Goal: Submit feedback/report problem

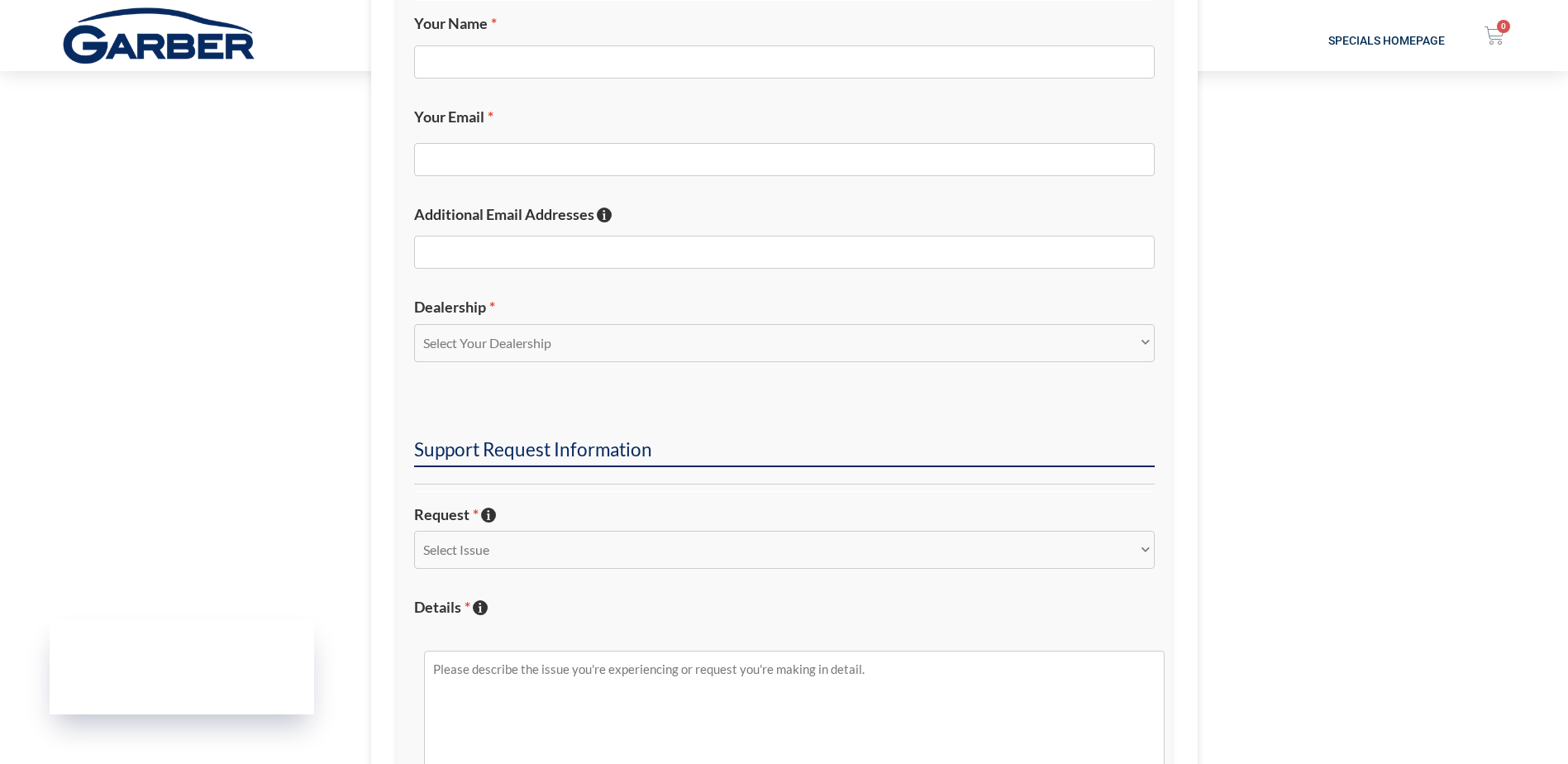
scroll to position [414, 0]
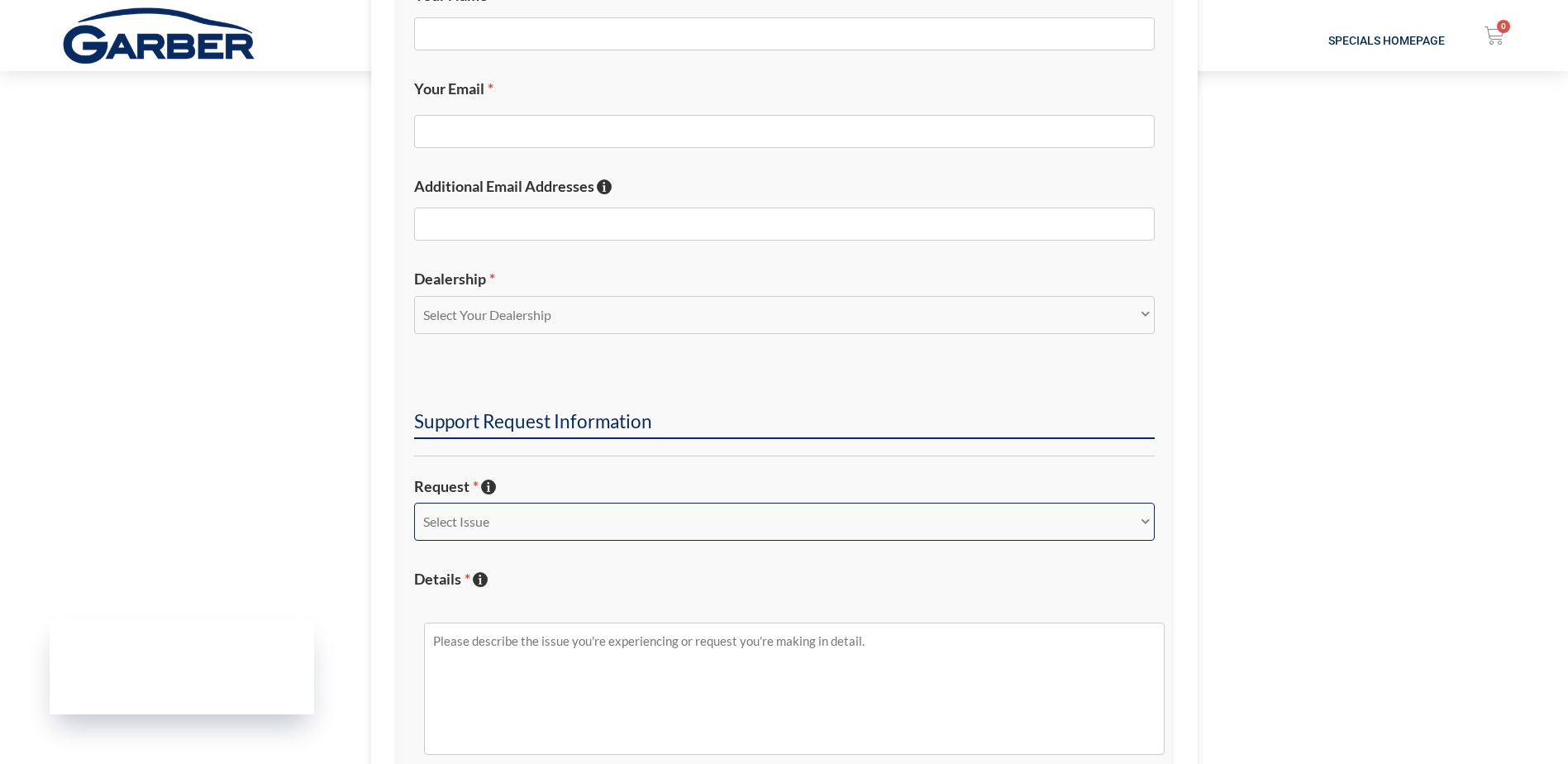
click at [528, 529] on select "Select Issue New Inquiry/Request Inventory Management Inventory Feed Website Fu…" at bounding box center [784, 521] width 740 height 38
click at [296, 492] on section "Dealer Information Your Name * Your Email * Additional Email Addresses If you'd…" at bounding box center [784, 447] width 1568 height 1189
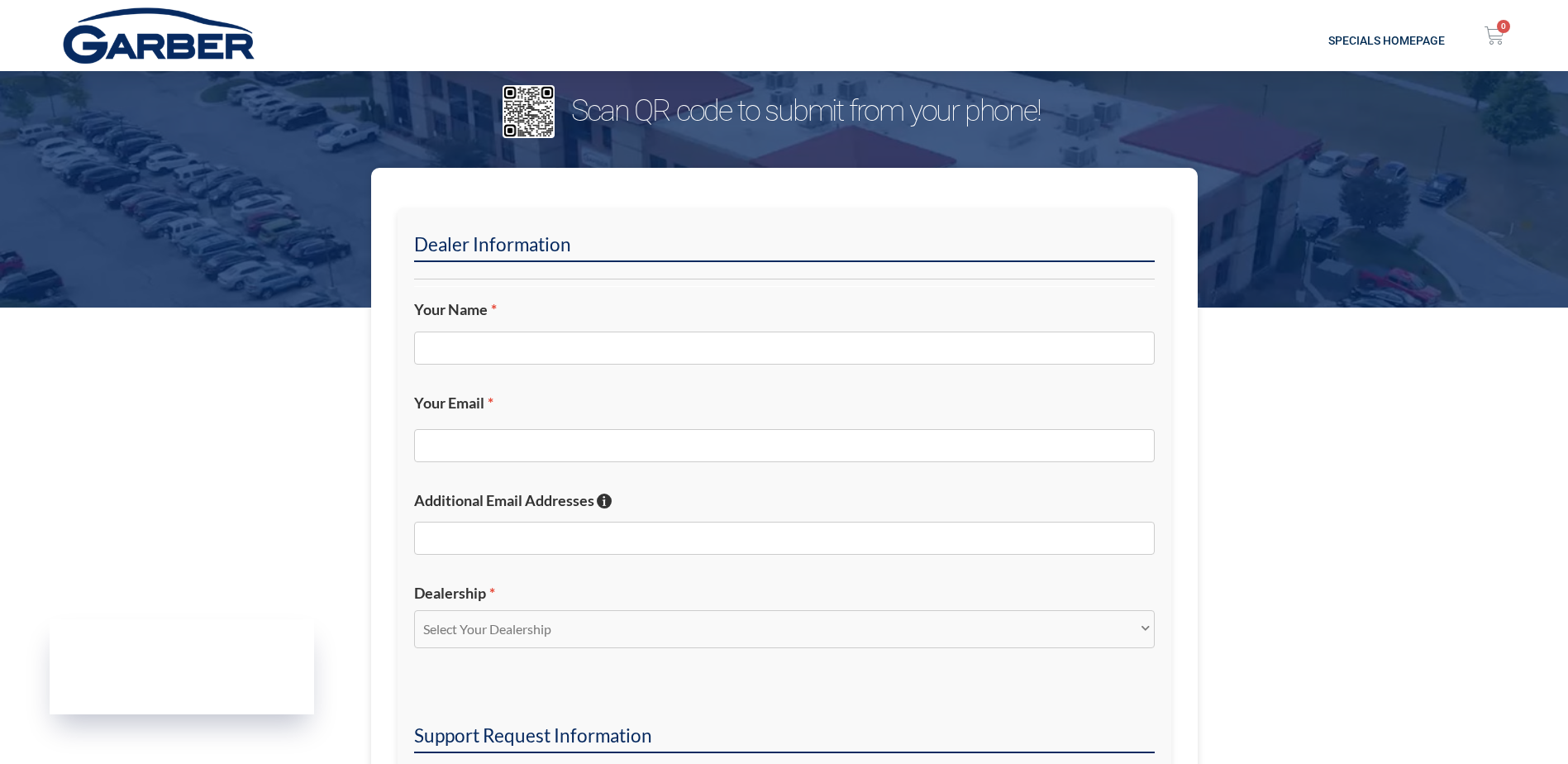
scroll to position [0, 0]
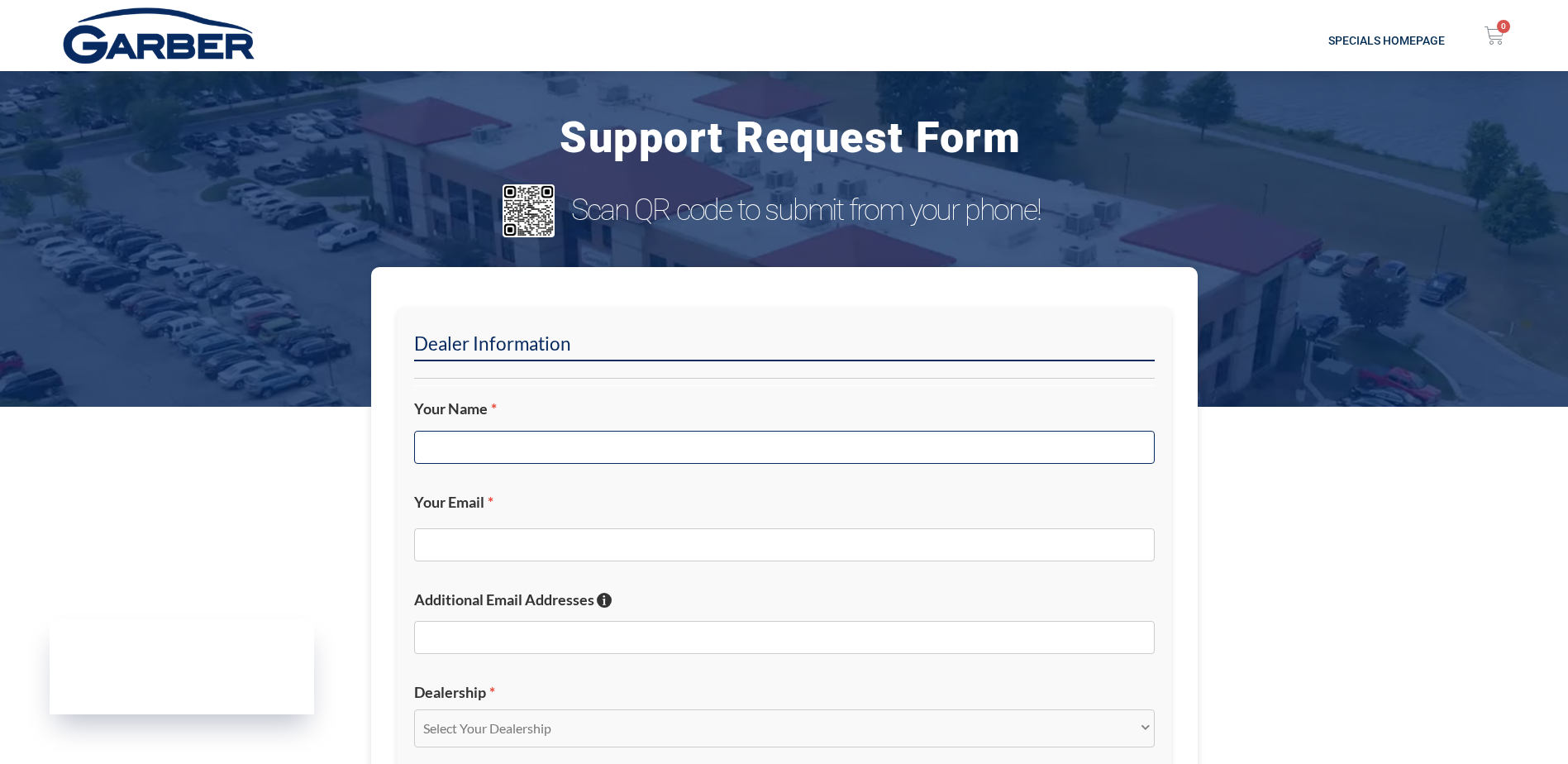
click at [561, 443] on input "Your Name *" at bounding box center [784, 447] width 740 height 33
type input "[PERSON_NAME]"
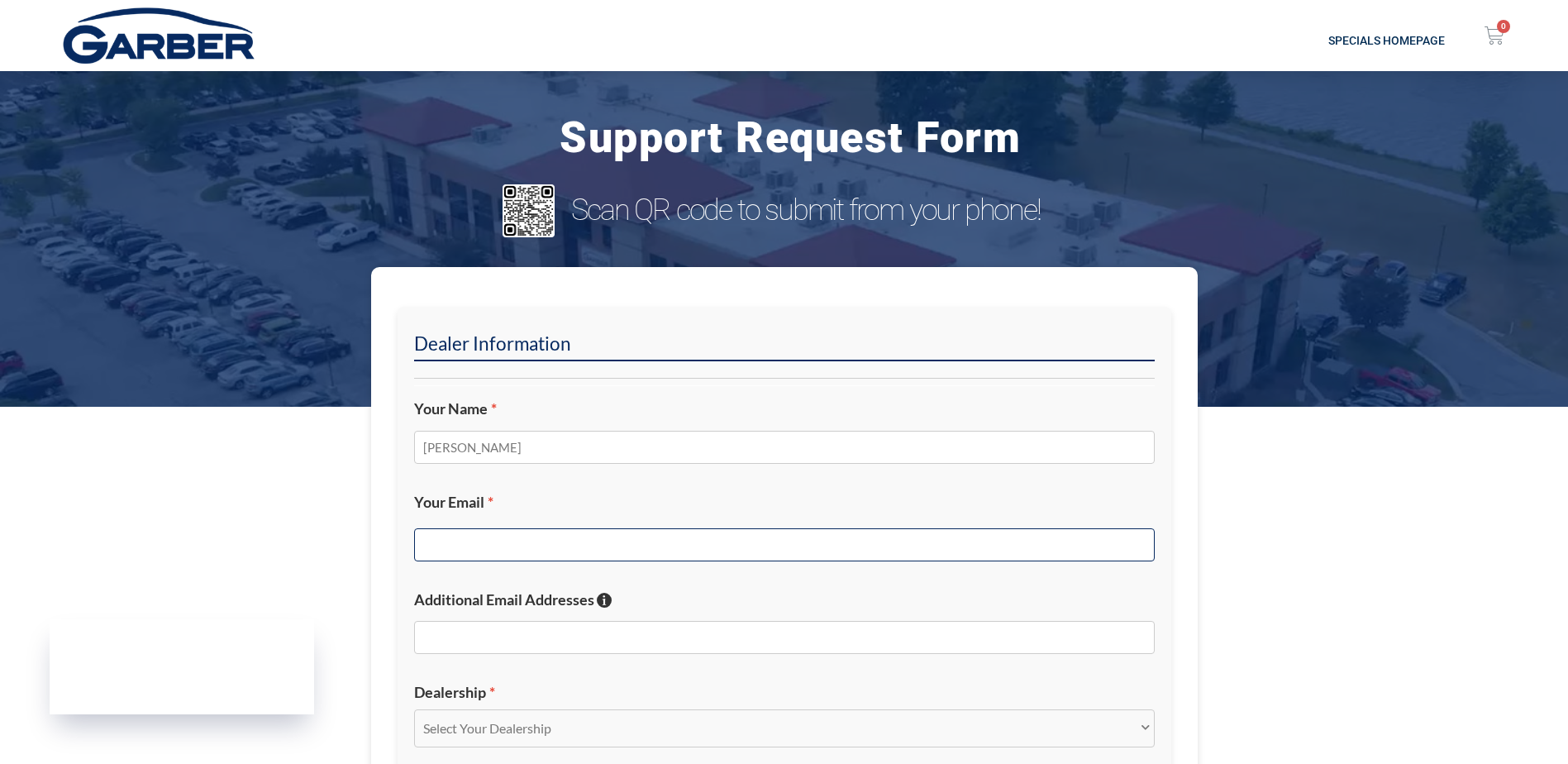
click at [629, 559] on input "Your Email *" at bounding box center [784, 545] width 740 height 33
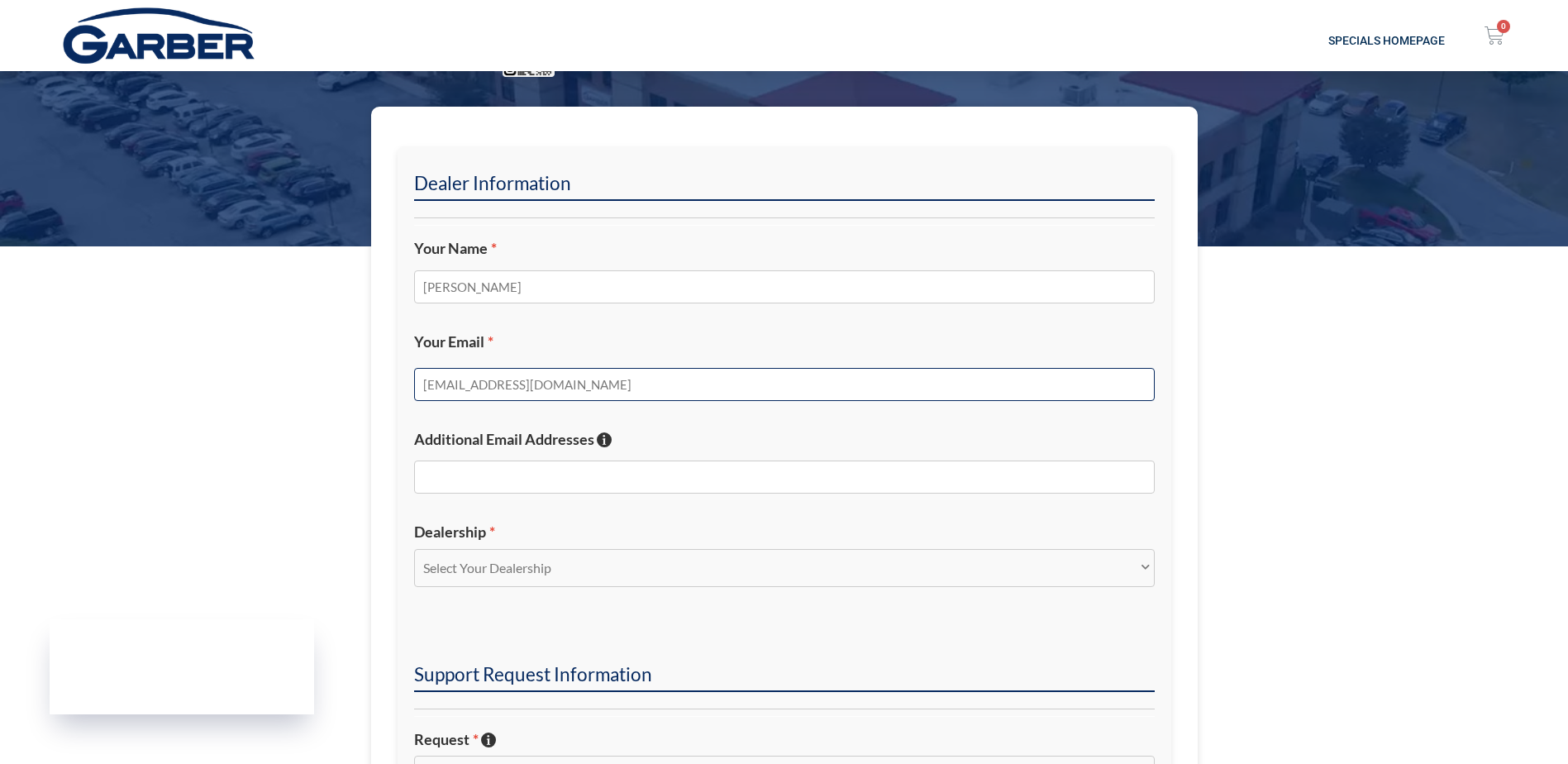
scroll to position [166, 0]
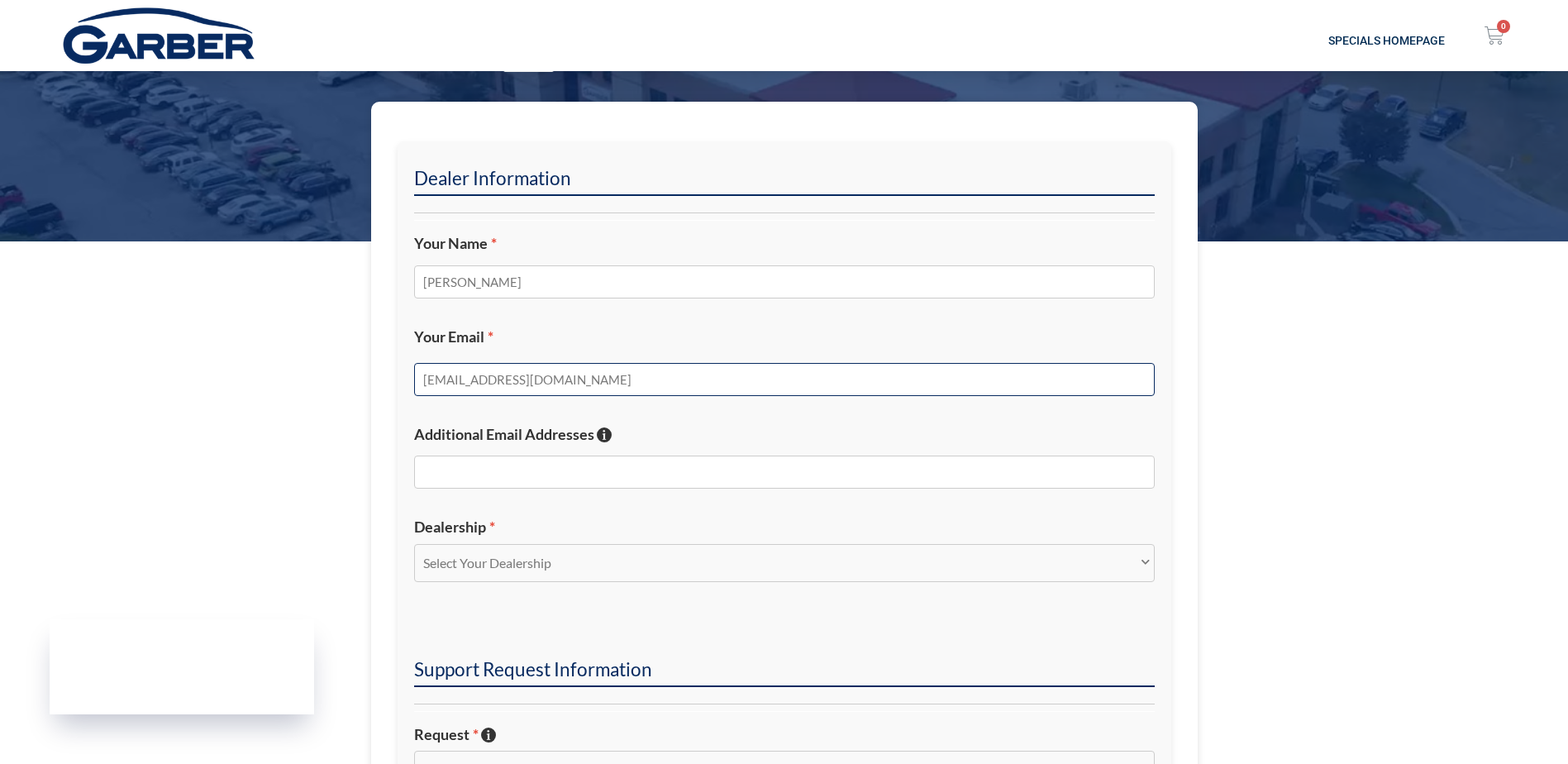
type input "[EMAIL_ADDRESS][DOMAIN_NAME]"
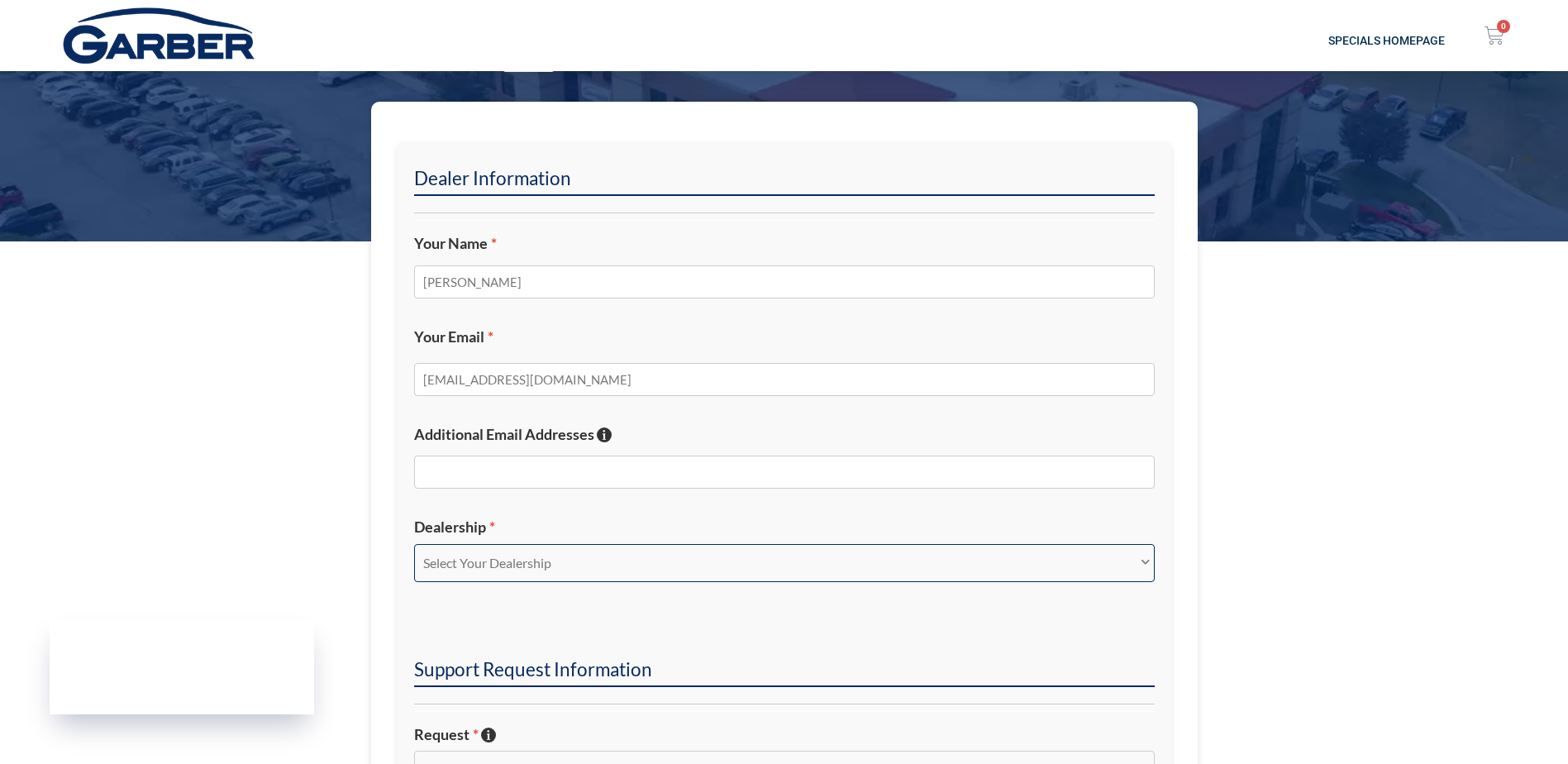
click at [560, 565] on select "Select Your Dealership Acura of Rochester Delray Buick GMC [PERSON_NAME] Automa…" at bounding box center [784, 563] width 740 height 38
select select "[PERSON_NAME] Chevrolet Subaru"
click at [414, 544] on select "Select Your Dealership Acura of Rochester Delray Buick GMC [PERSON_NAME] Automa…" at bounding box center [784, 563] width 740 height 38
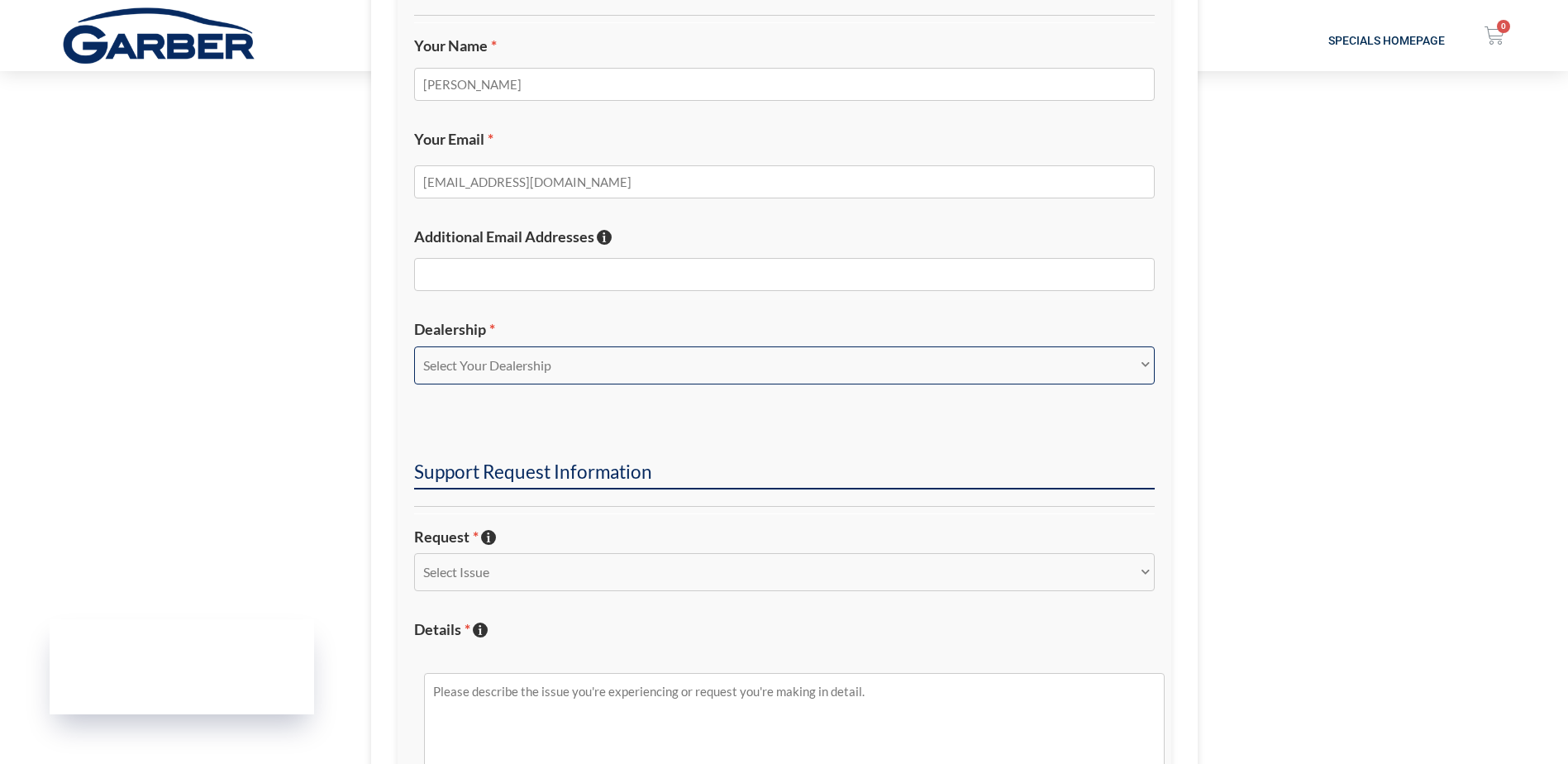
scroll to position [414, 0]
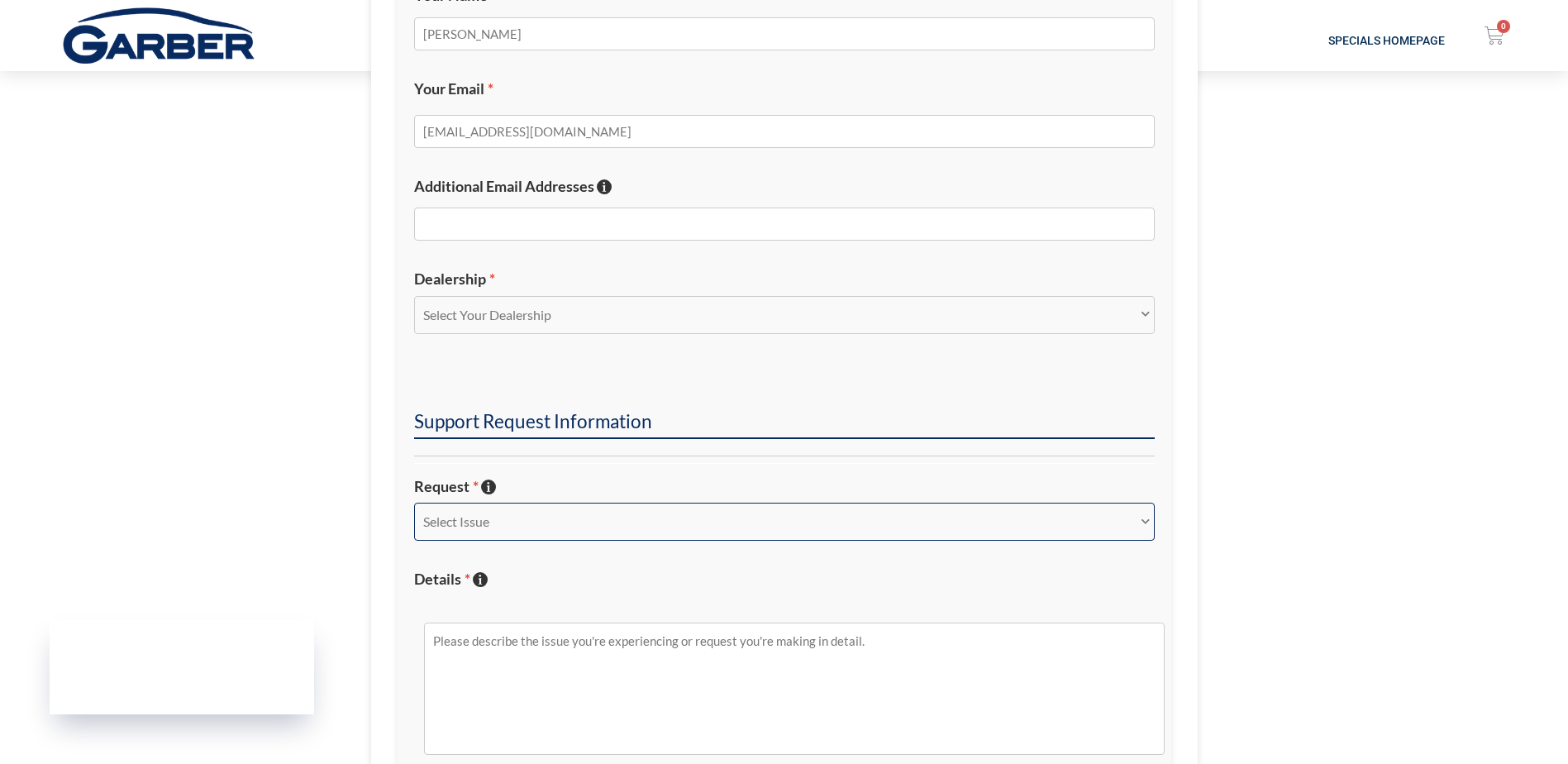
click at [523, 524] on select "Select Issue New Inquiry/Request Inventory Management Inventory Feed Website Fu…" at bounding box center [784, 521] width 740 height 38
select select "Other"
click at [414, 502] on select "Select Issue New Inquiry/Request Inventory Management Inventory Feed Website Fu…" at bounding box center [784, 521] width 740 height 38
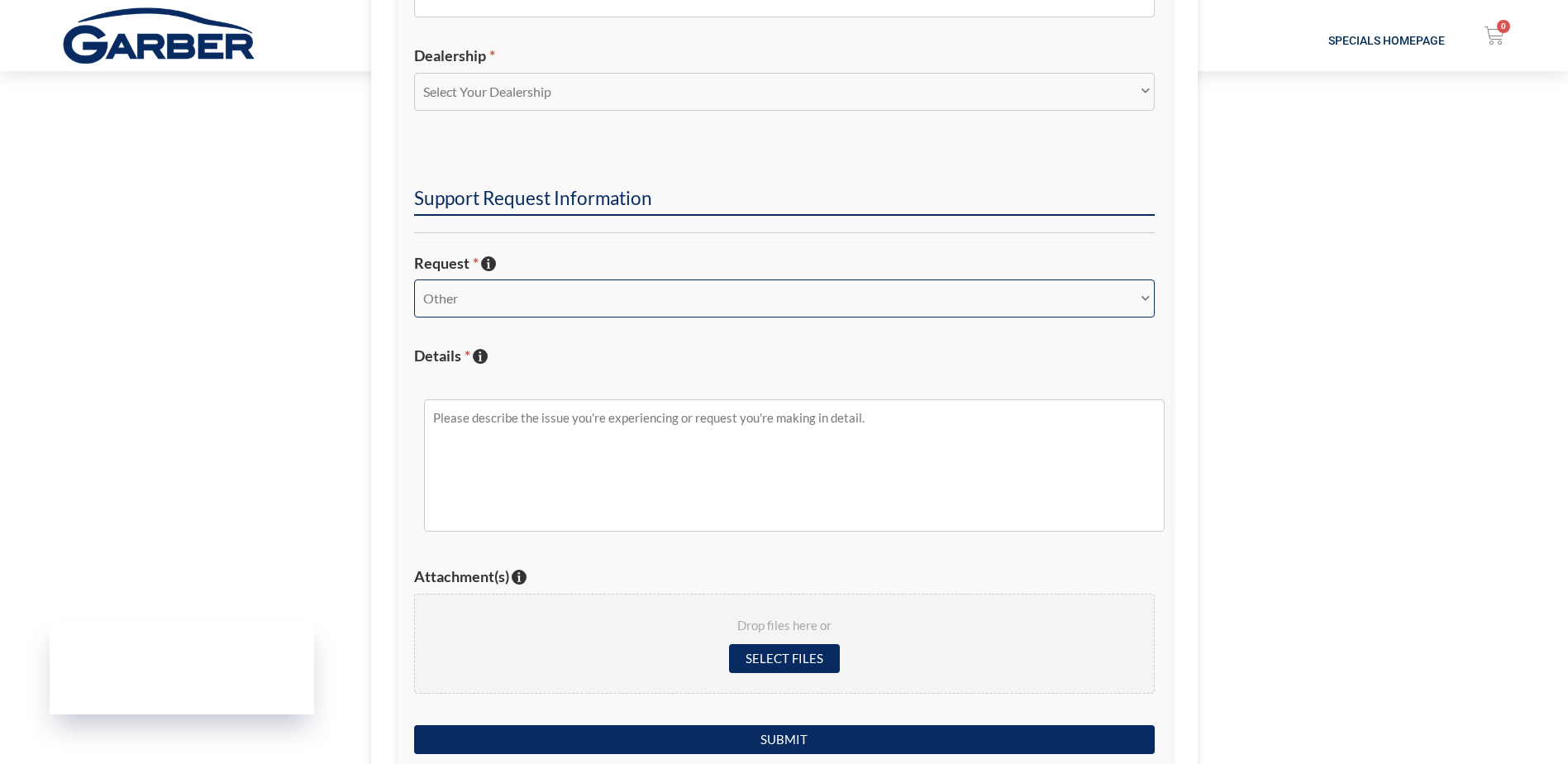
scroll to position [744, 0]
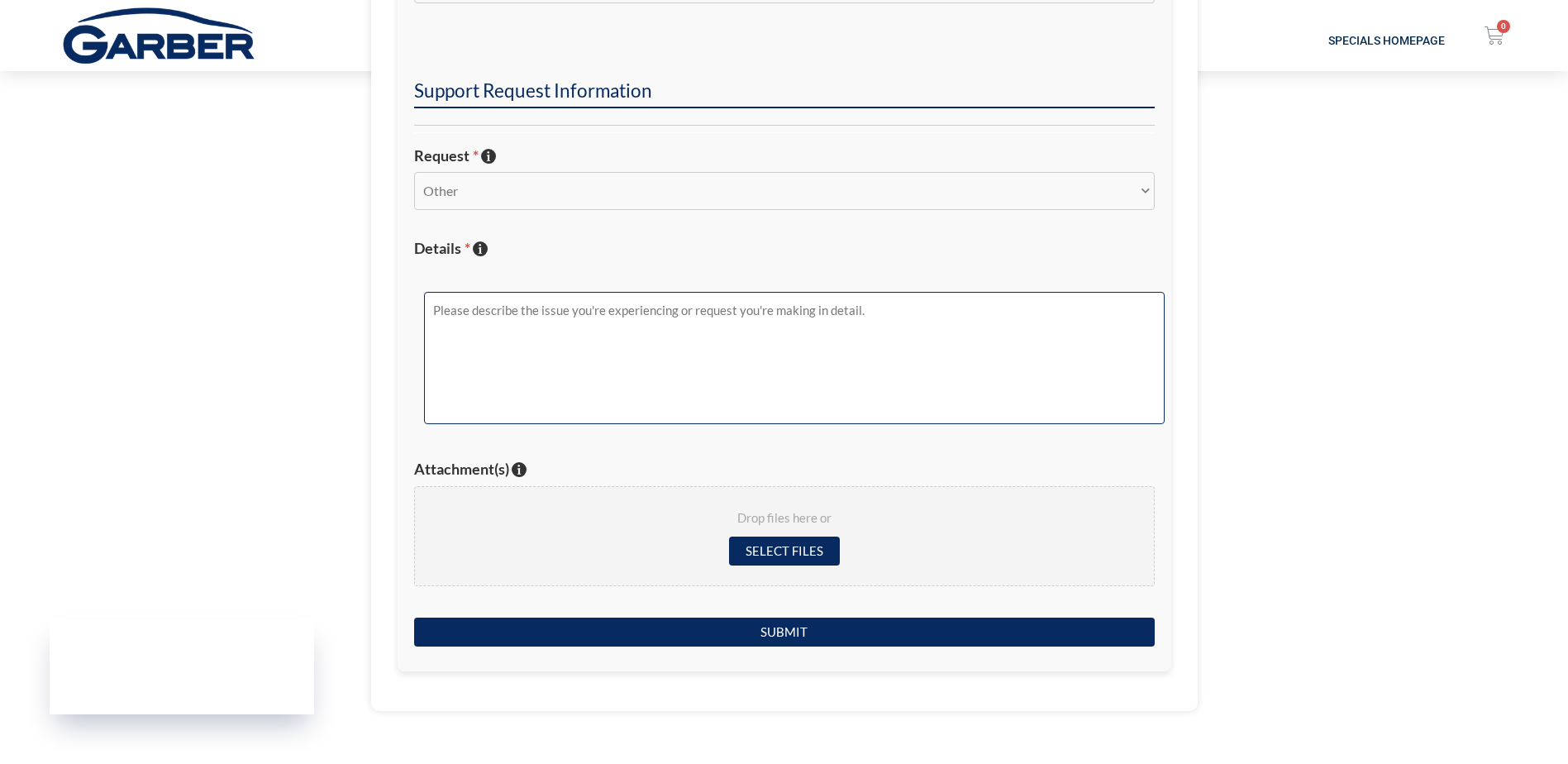
click at [501, 334] on textarea "Details * Describe the issue with specific details if possible!" at bounding box center [794, 358] width 740 height 132
click at [968, 307] on textarea "Hello, i received an email stating my Facebook post my customer [PERSON_NAME] w…" at bounding box center [794, 358] width 740 height 132
click at [512, 329] on textarea "Hello, I received an email stating my Facebook post my customer [PERSON_NAME] w…" at bounding box center [794, 358] width 740 height 132
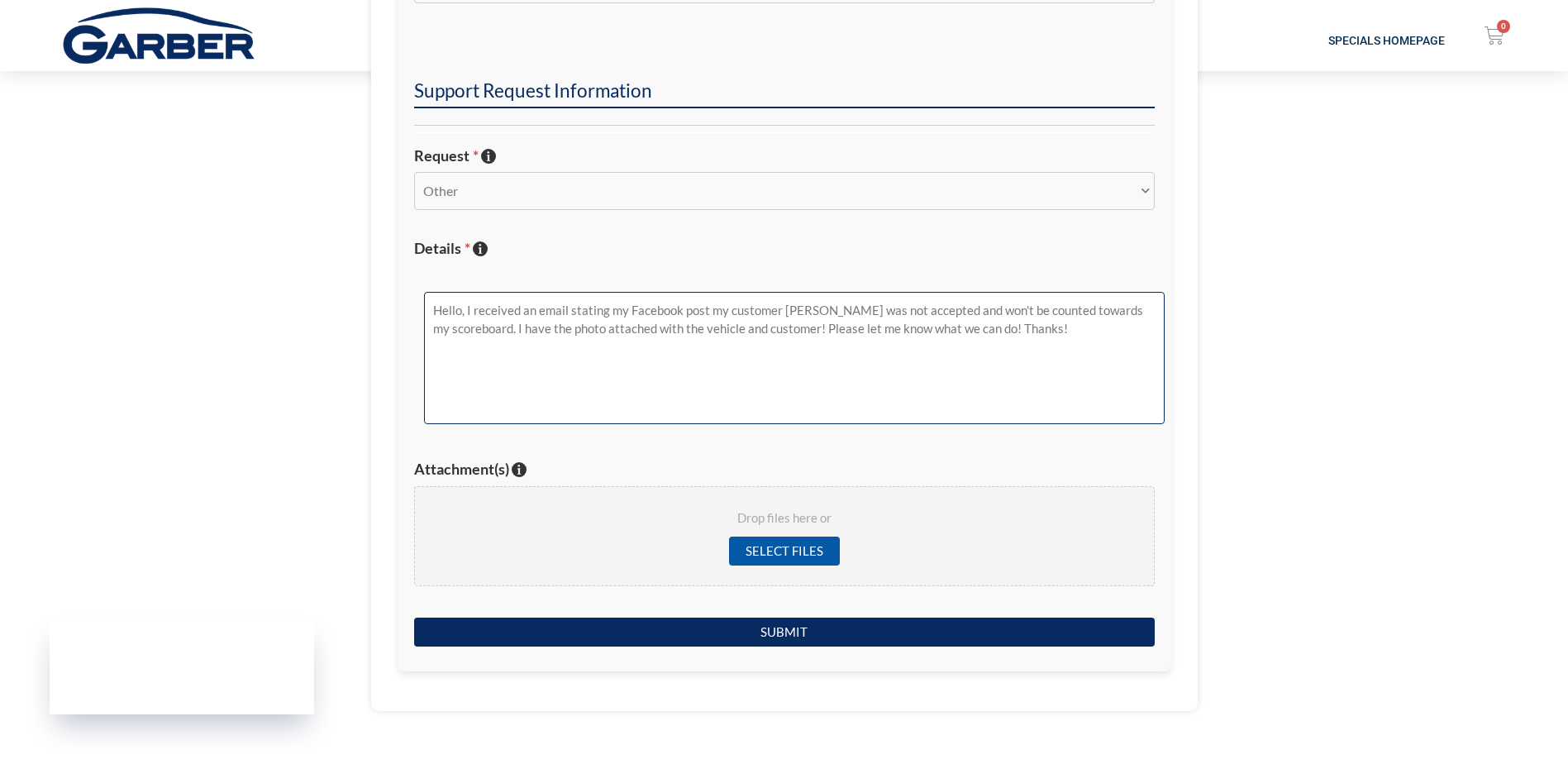
type textarea "Hello, I received an email stating my Facebook post my customer [PERSON_NAME] w…"
click at [754, 543] on input "Select files" at bounding box center [784, 551] width 110 height 29
type input "C:\fakepath\IMG_2665.PNG"
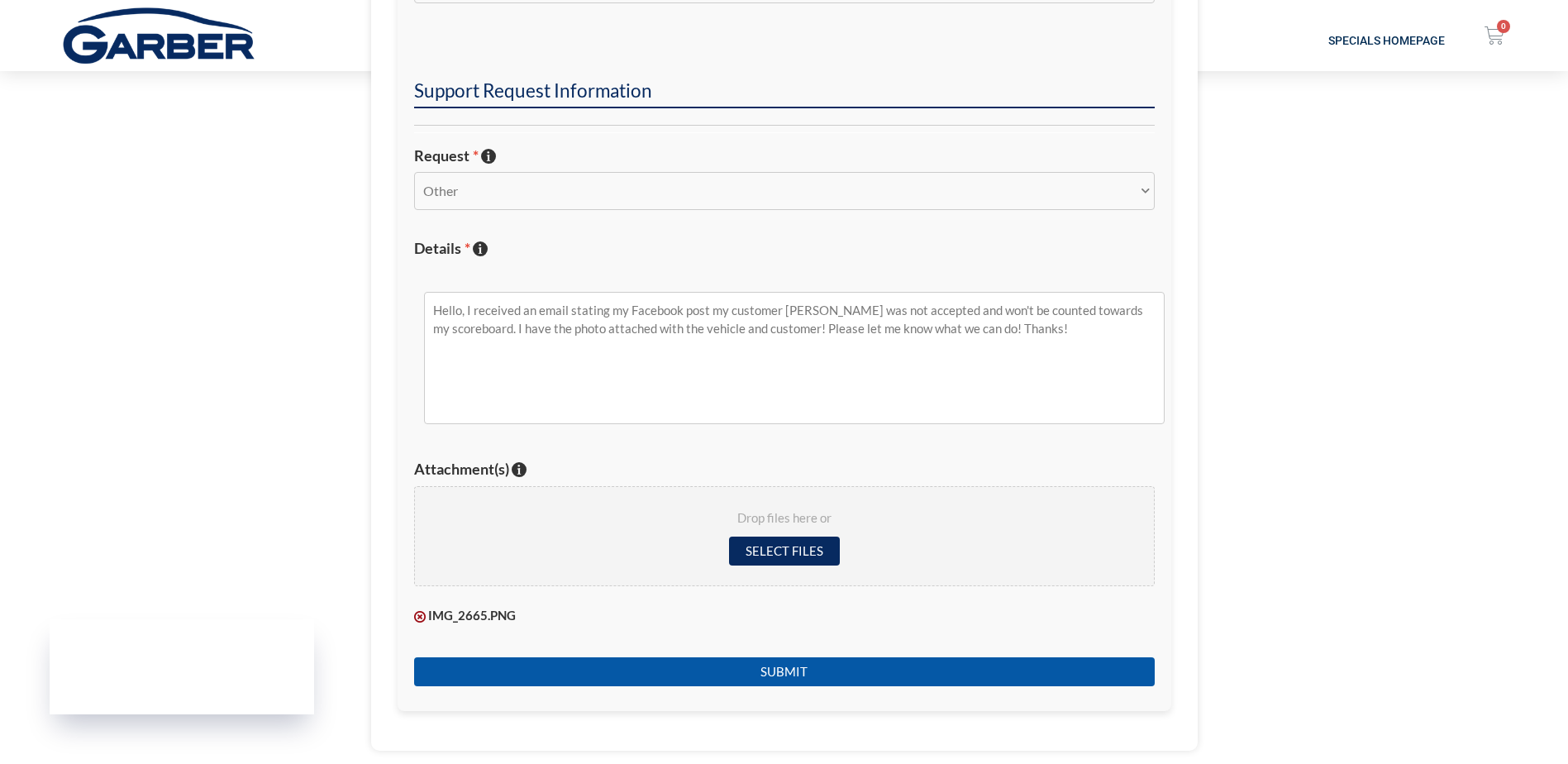
click at [947, 660] on input "Submit" at bounding box center [784, 672] width 740 height 29
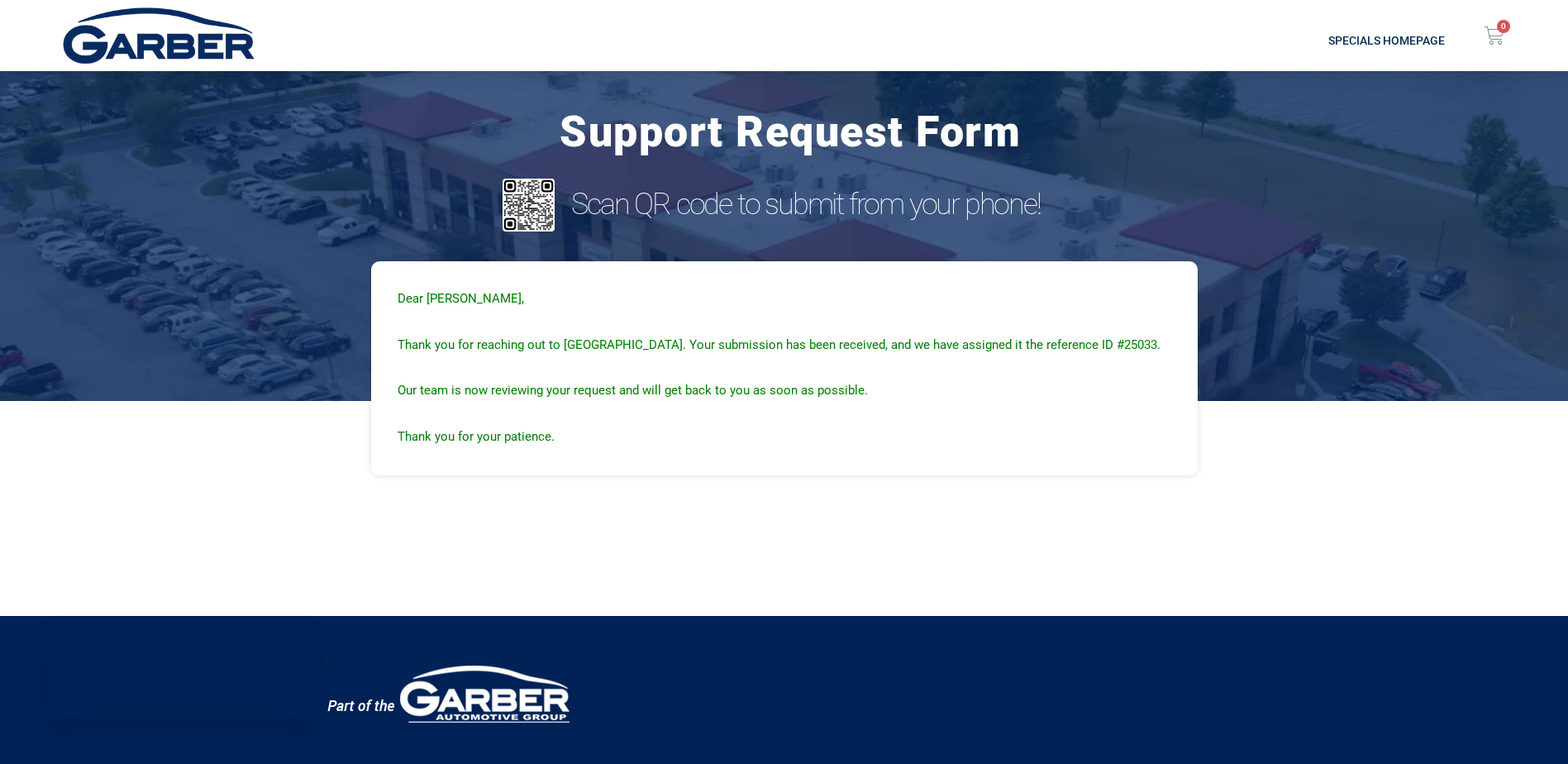
scroll to position [0, 0]
